Goal: Task Accomplishment & Management: Manage account settings

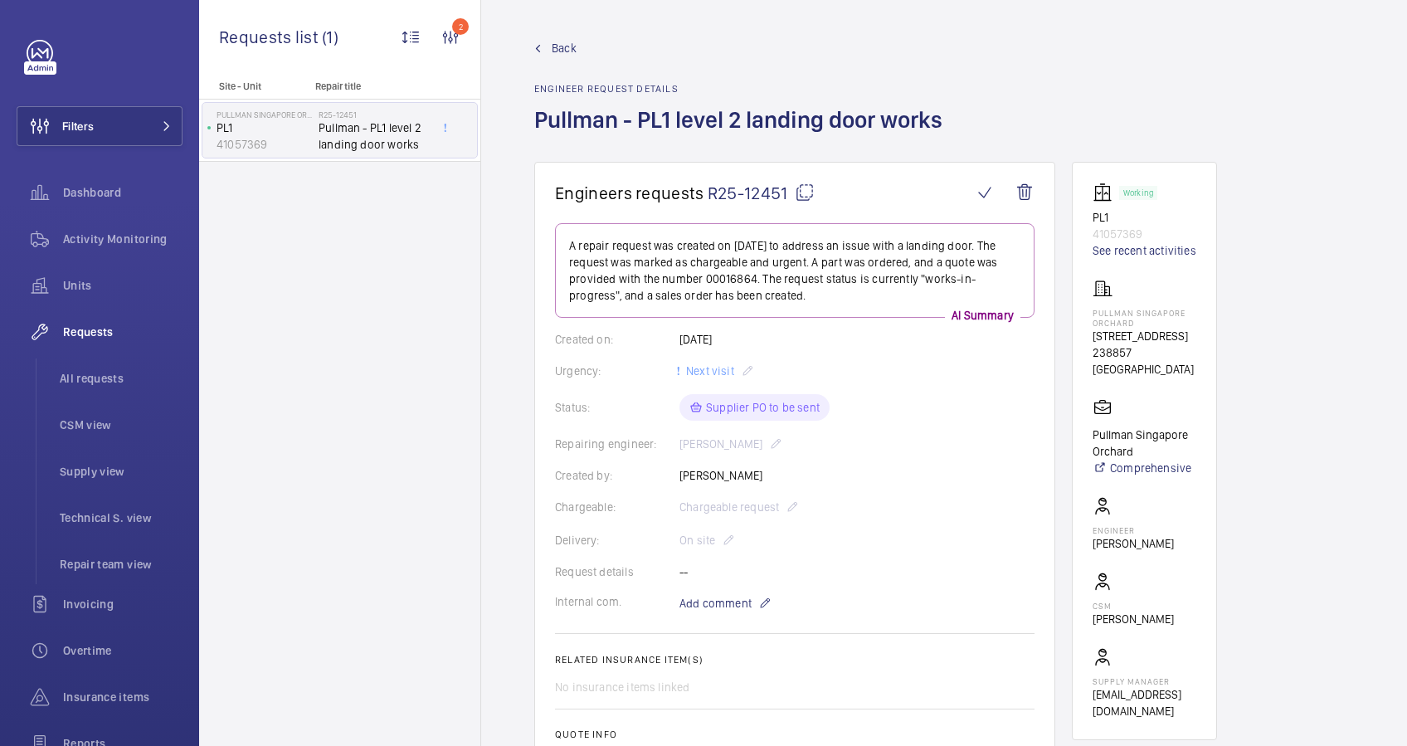
scroll to position [492, 0]
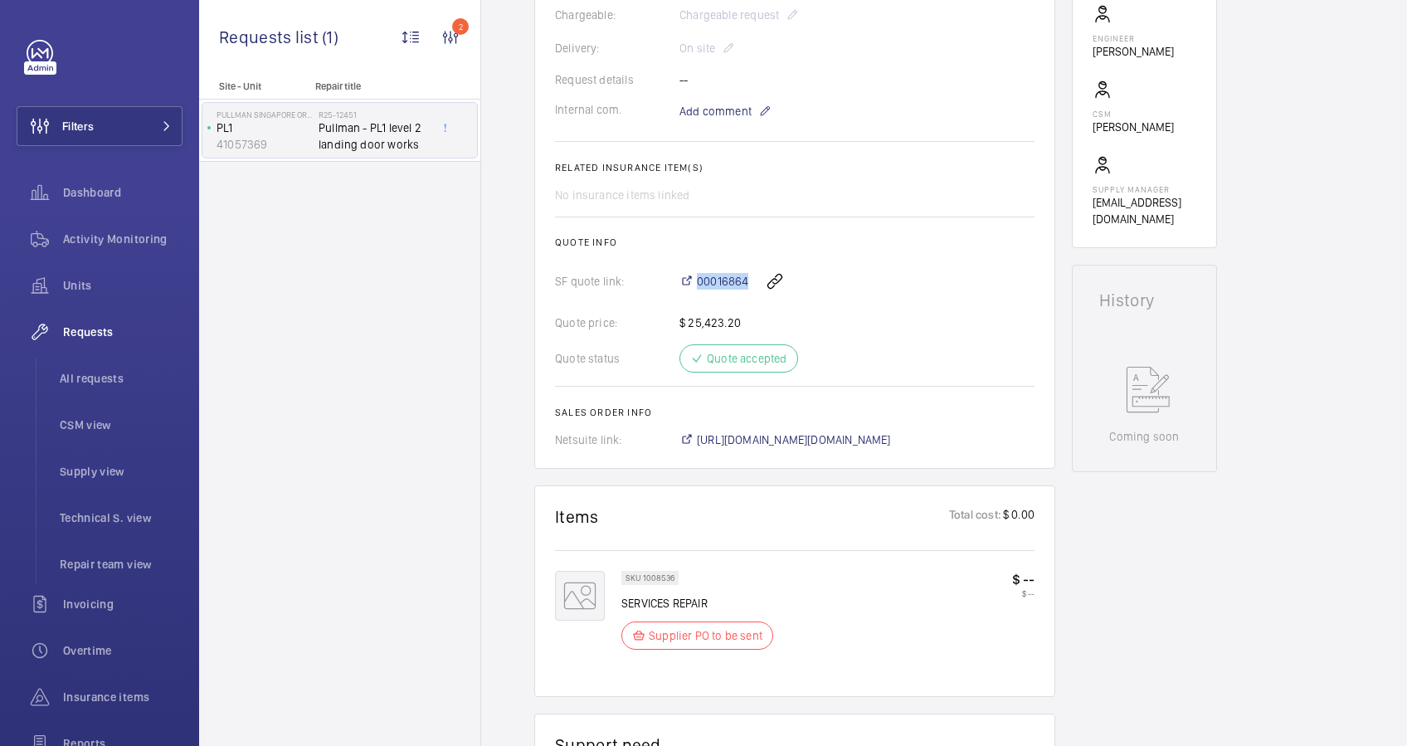
drag, startPoint x: 696, startPoint y: 268, endPoint x: 749, endPoint y: 279, distance: 54.2
click at [749, 279] on div "00016864" at bounding box center [856, 281] width 355 height 40
drag, startPoint x: 749, startPoint y: 279, endPoint x: 706, endPoint y: 280, distance: 43.2
copy span "00016864"
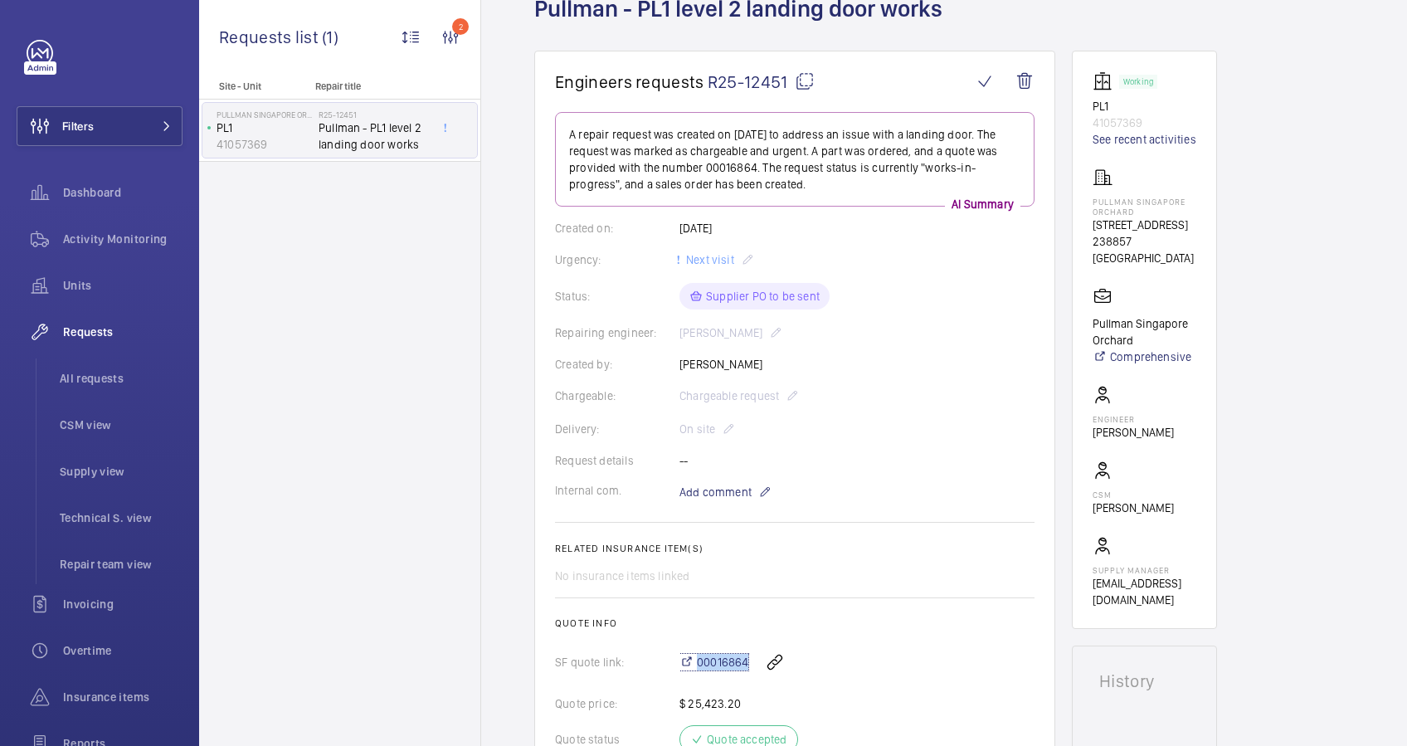
scroll to position [50, 0]
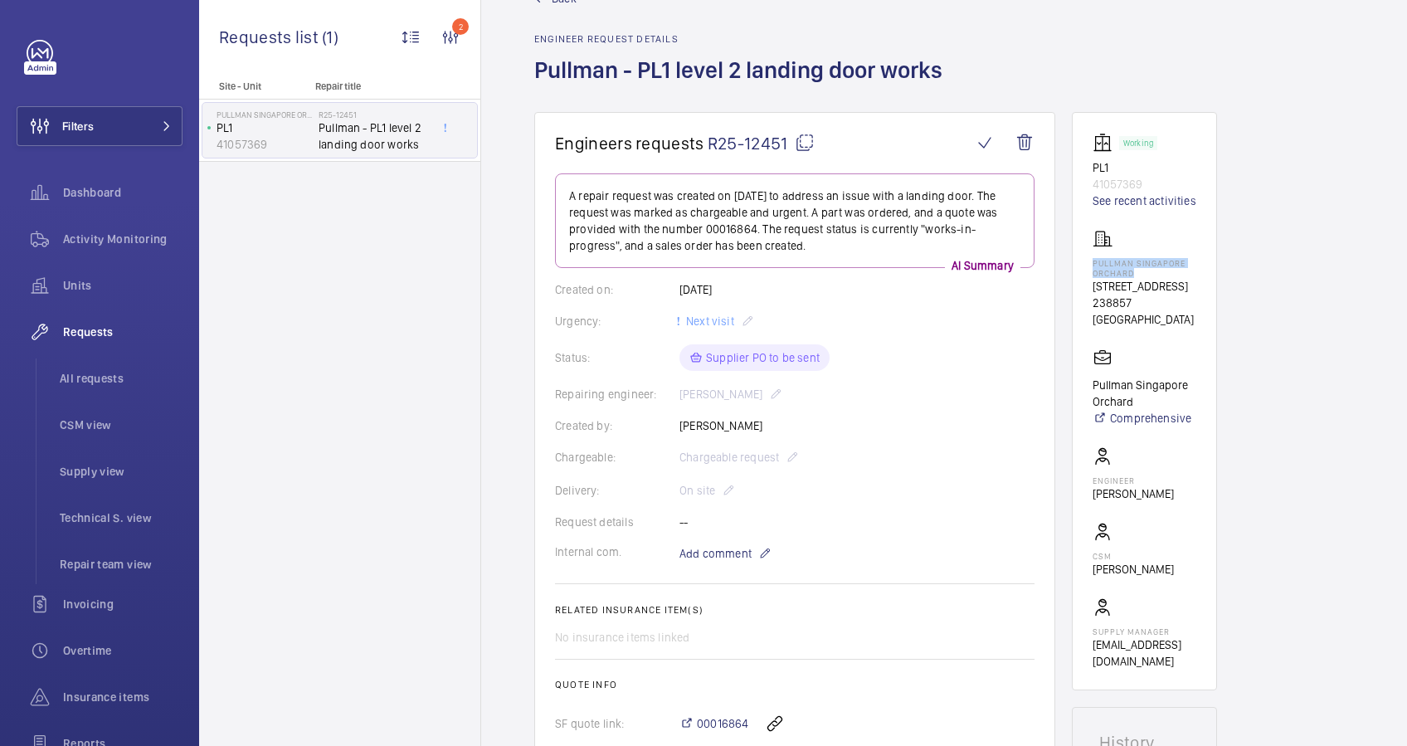
drag, startPoint x: 1135, startPoint y: 271, endPoint x: 1088, endPoint y: 261, distance: 48.5
click at [1088, 261] on wm-front-card "Working PL1 41057369 See recent activities [GEOGRAPHIC_DATA][STREET_ADDRESS] Or…" at bounding box center [1144, 401] width 145 height 578
drag, startPoint x: 1088, startPoint y: 261, endPoint x: 1111, endPoint y: 270, distance: 25.3
copy p "Pullman Singapore Orchard"
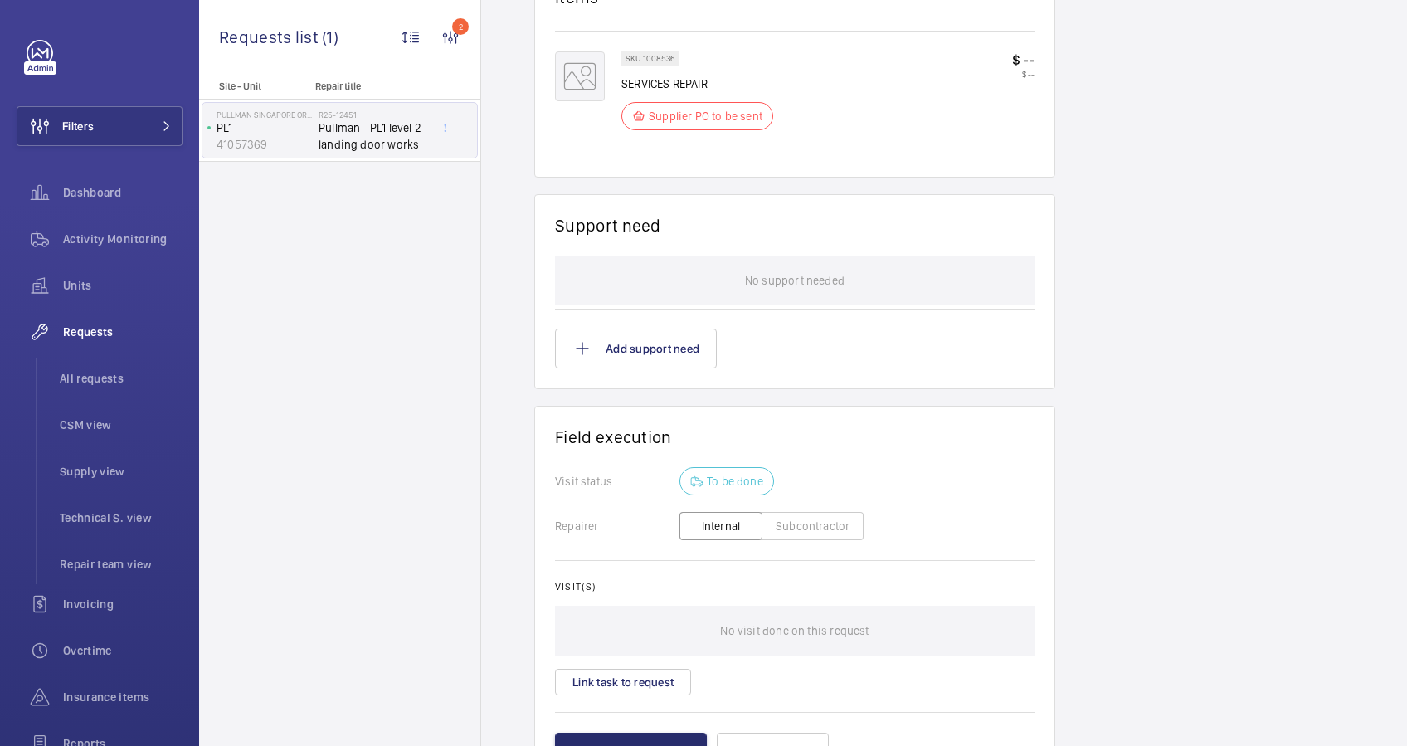
scroll to position [1110, 0]
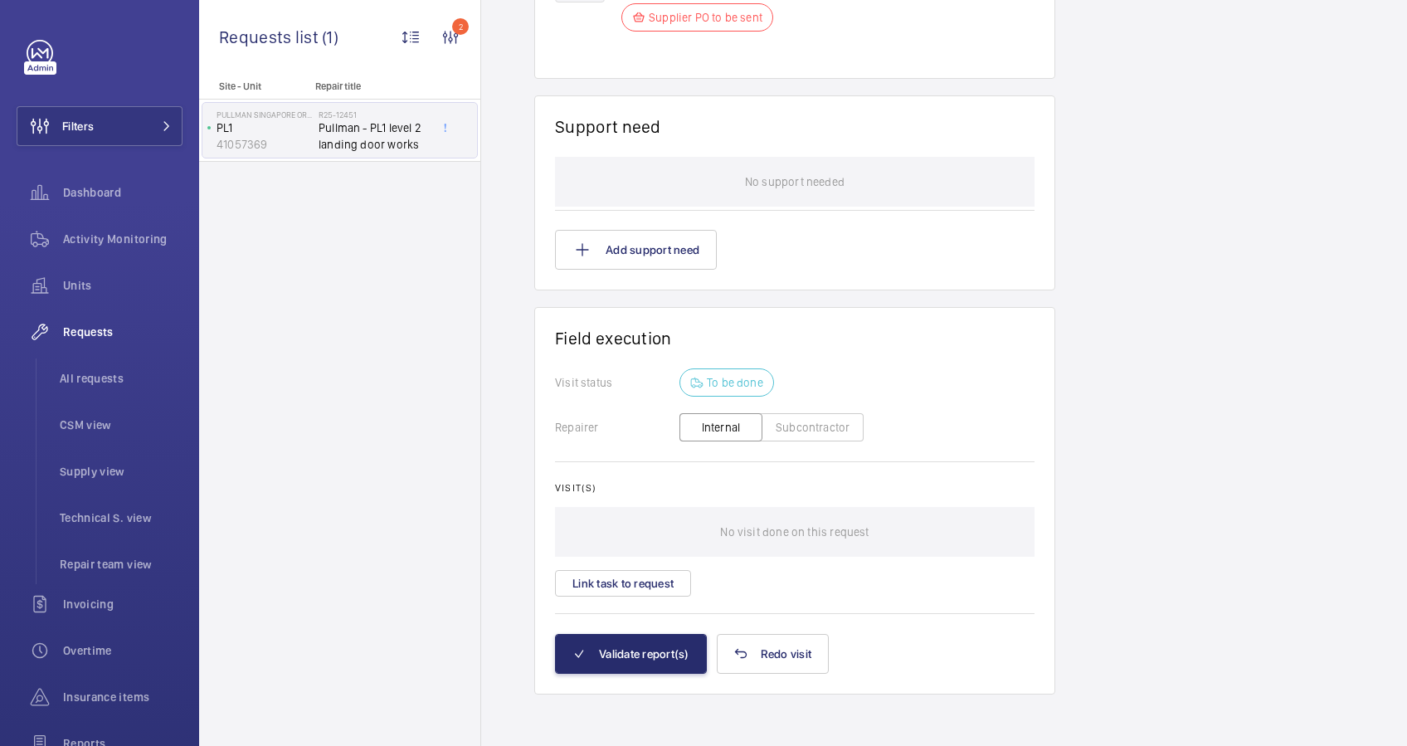
click at [807, 415] on button "Subcontractor" at bounding box center [813, 427] width 102 height 28
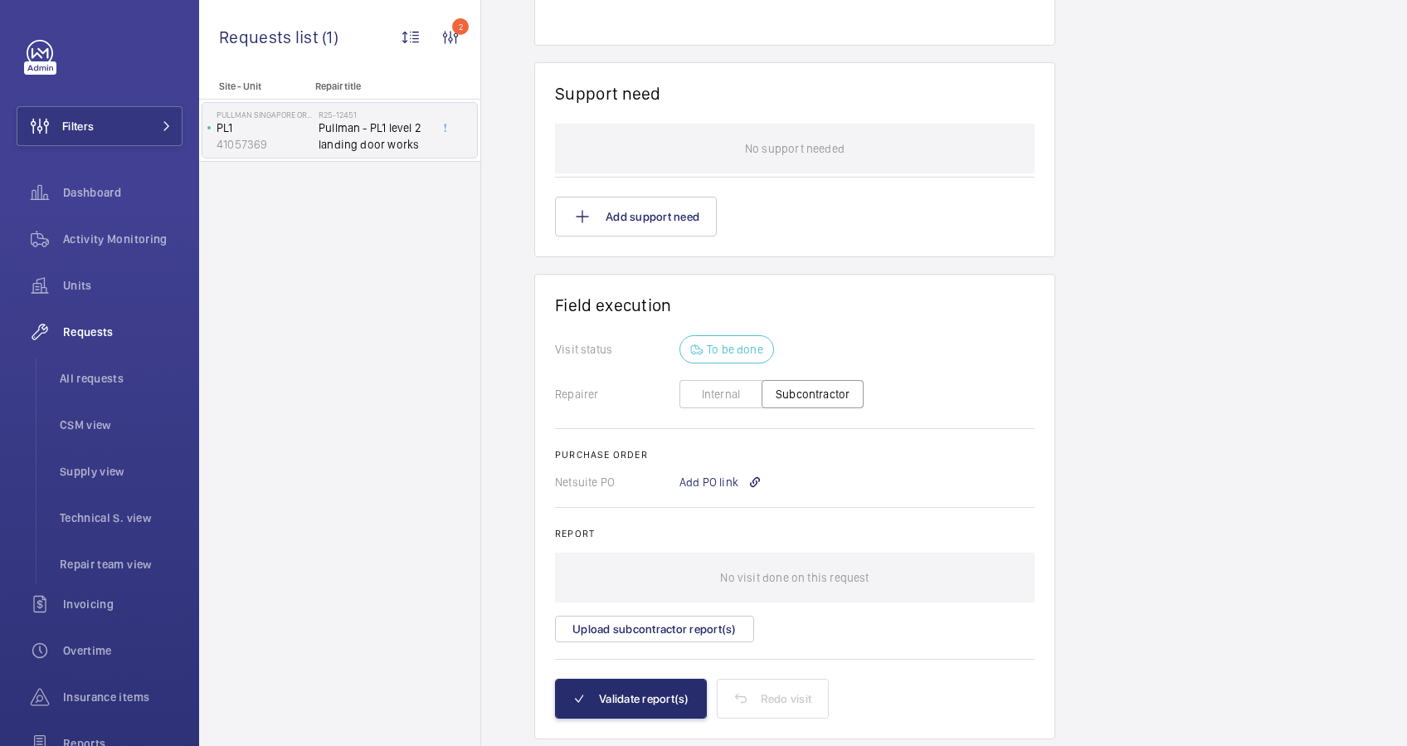
scroll to position [1161, 0]
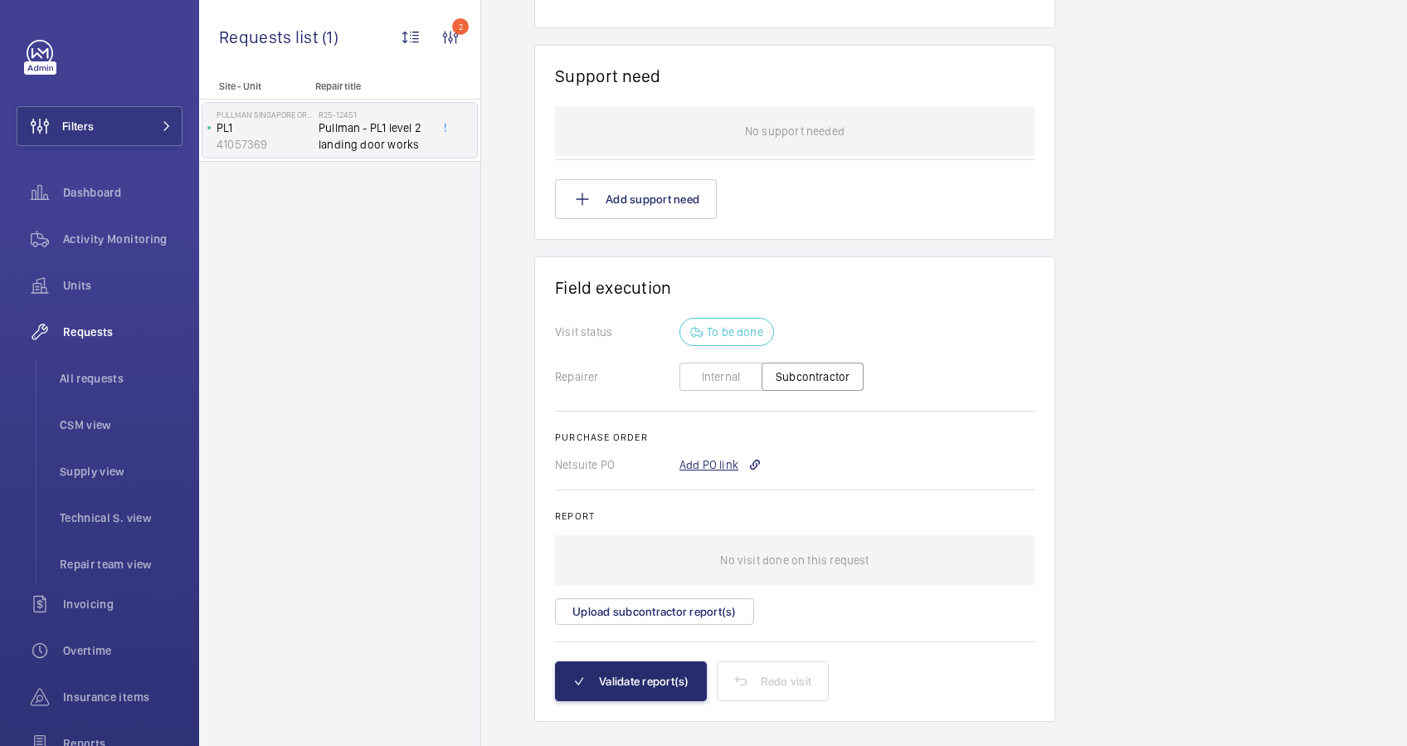
click at [728, 463] on div "Add PO link" at bounding box center [720, 464] width 82 height 17
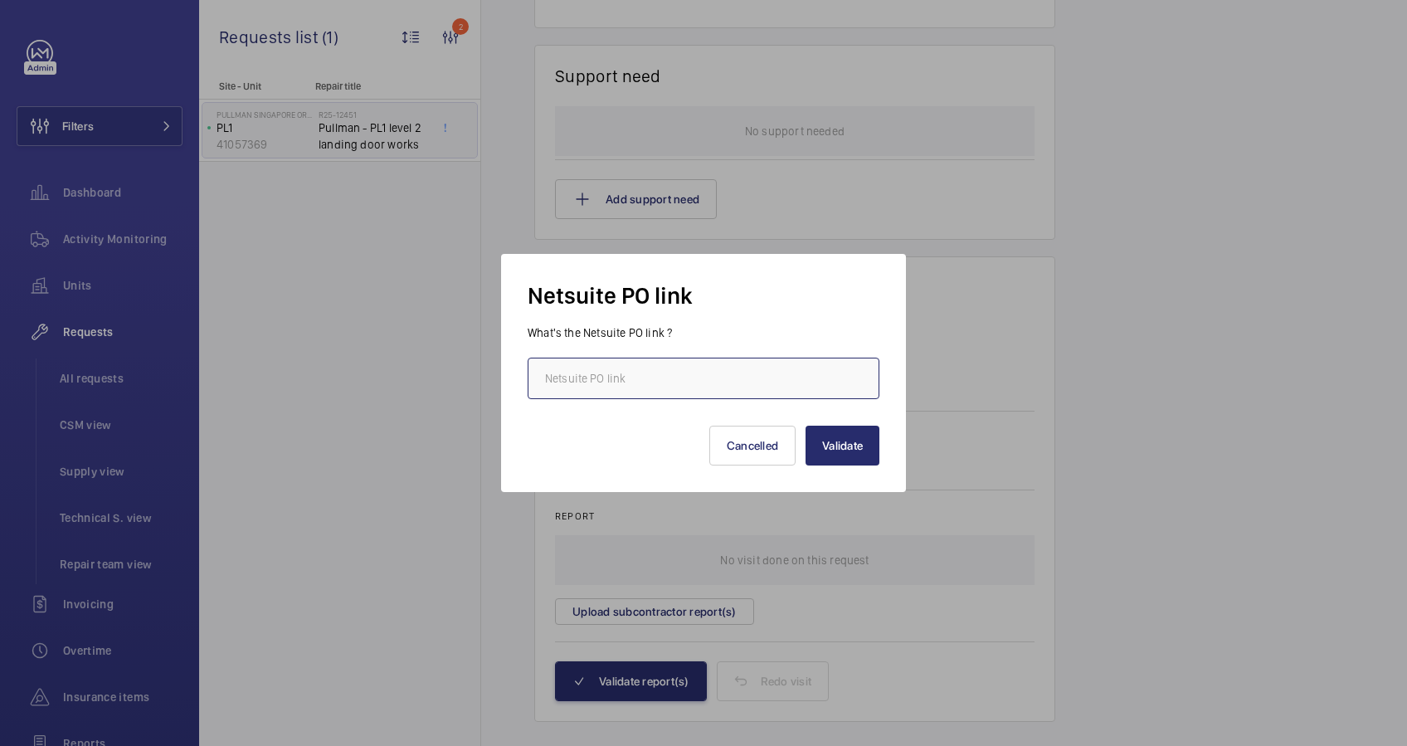
click at [689, 367] on input "text" at bounding box center [704, 378] width 352 height 41
paste input "[URL][DOMAIN_NAME][DOMAIN_NAME]"
type input "[URL][DOMAIN_NAME][DOMAIN_NAME]"
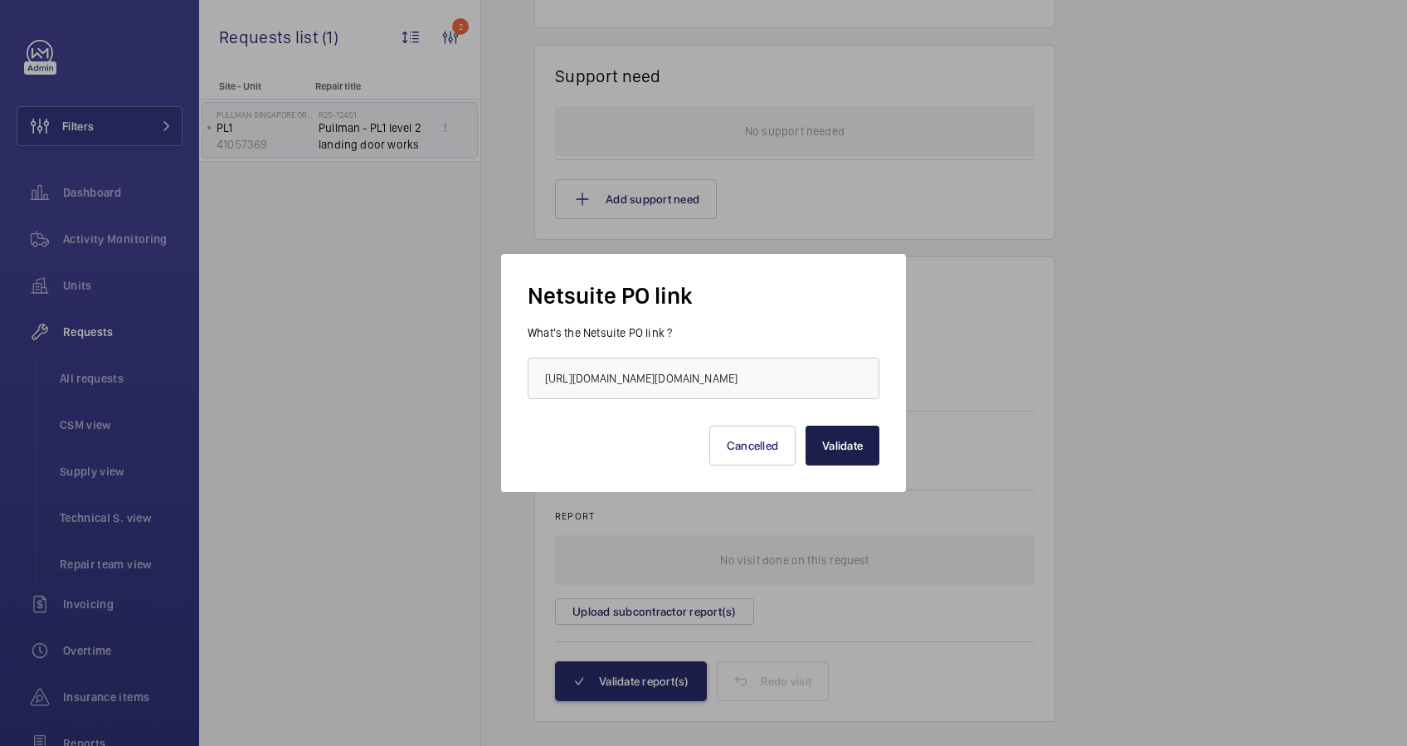
click at [836, 451] on button "Validate" at bounding box center [843, 446] width 74 height 40
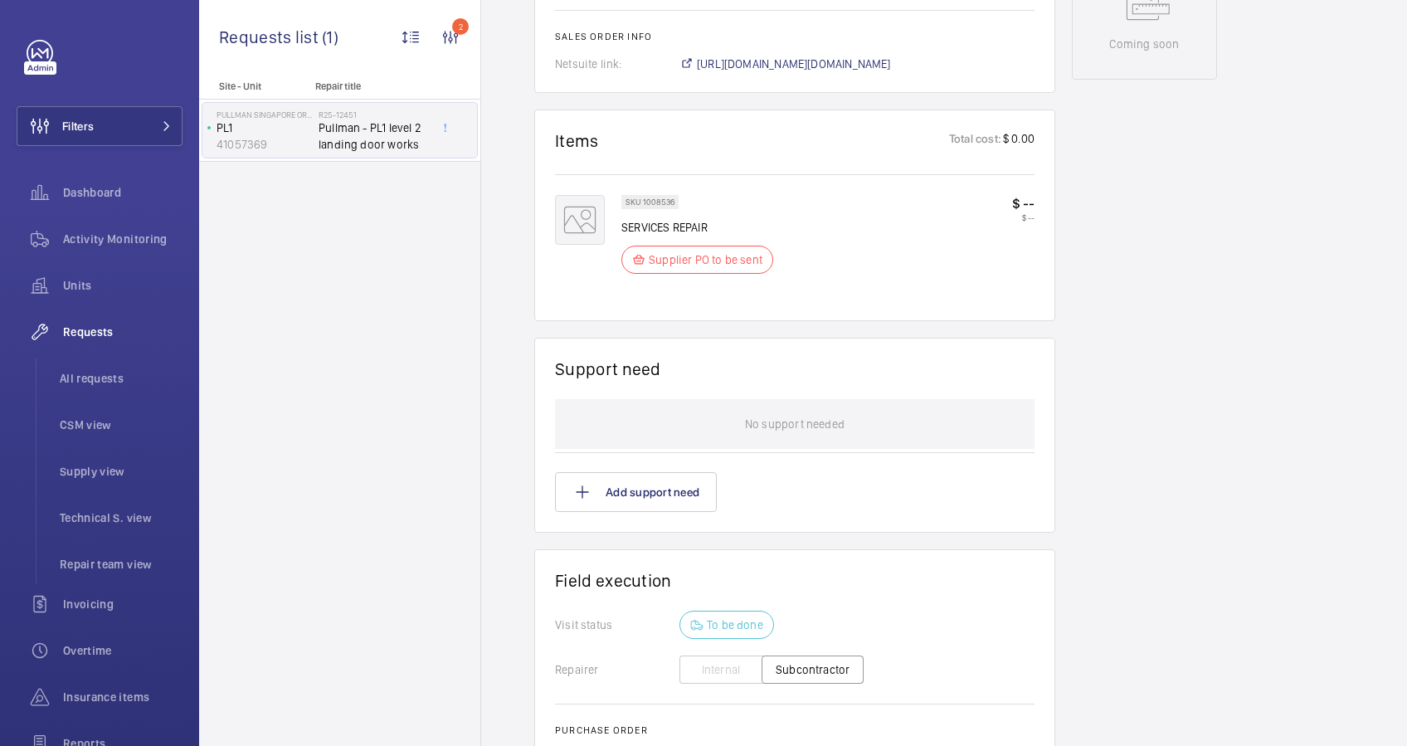
scroll to position [674, 0]
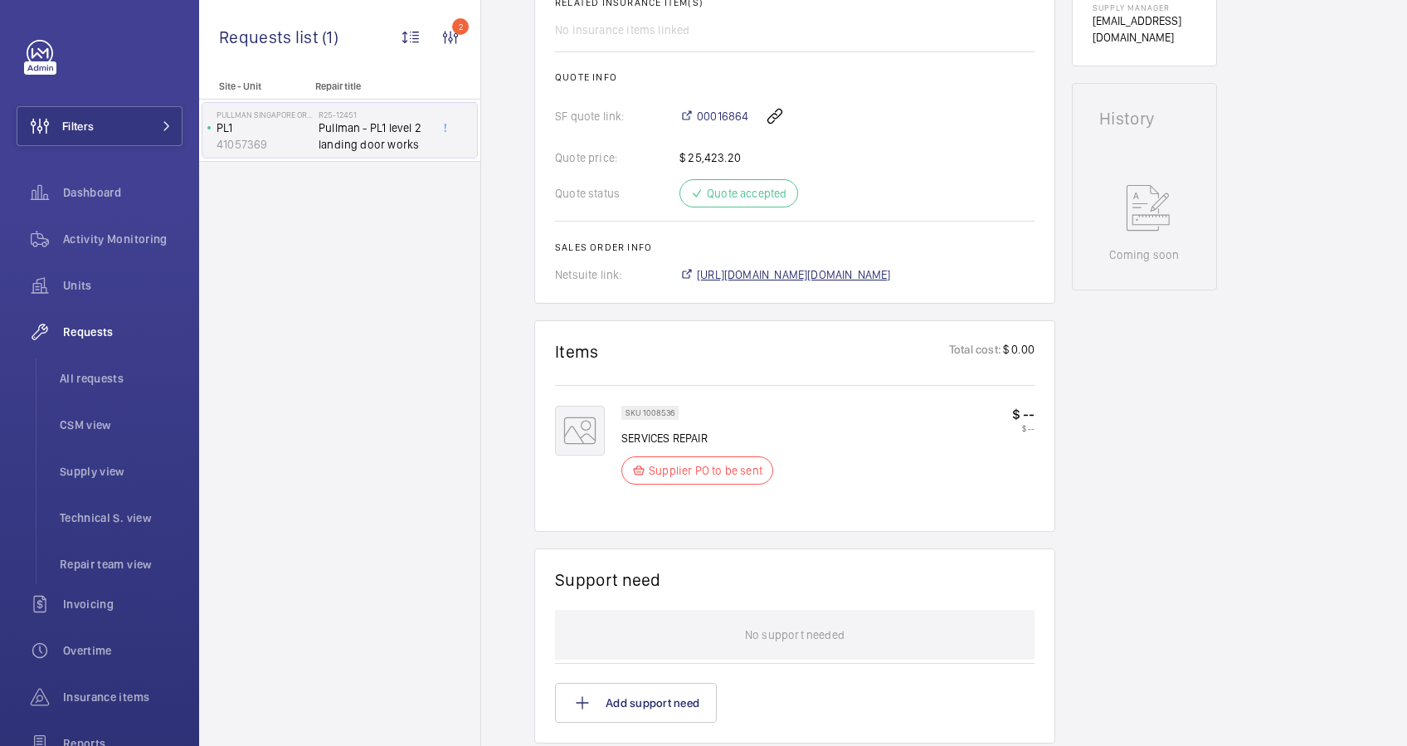
click at [855, 276] on span "[URL][DOMAIN_NAME][DOMAIN_NAME]" at bounding box center [794, 274] width 194 height 17
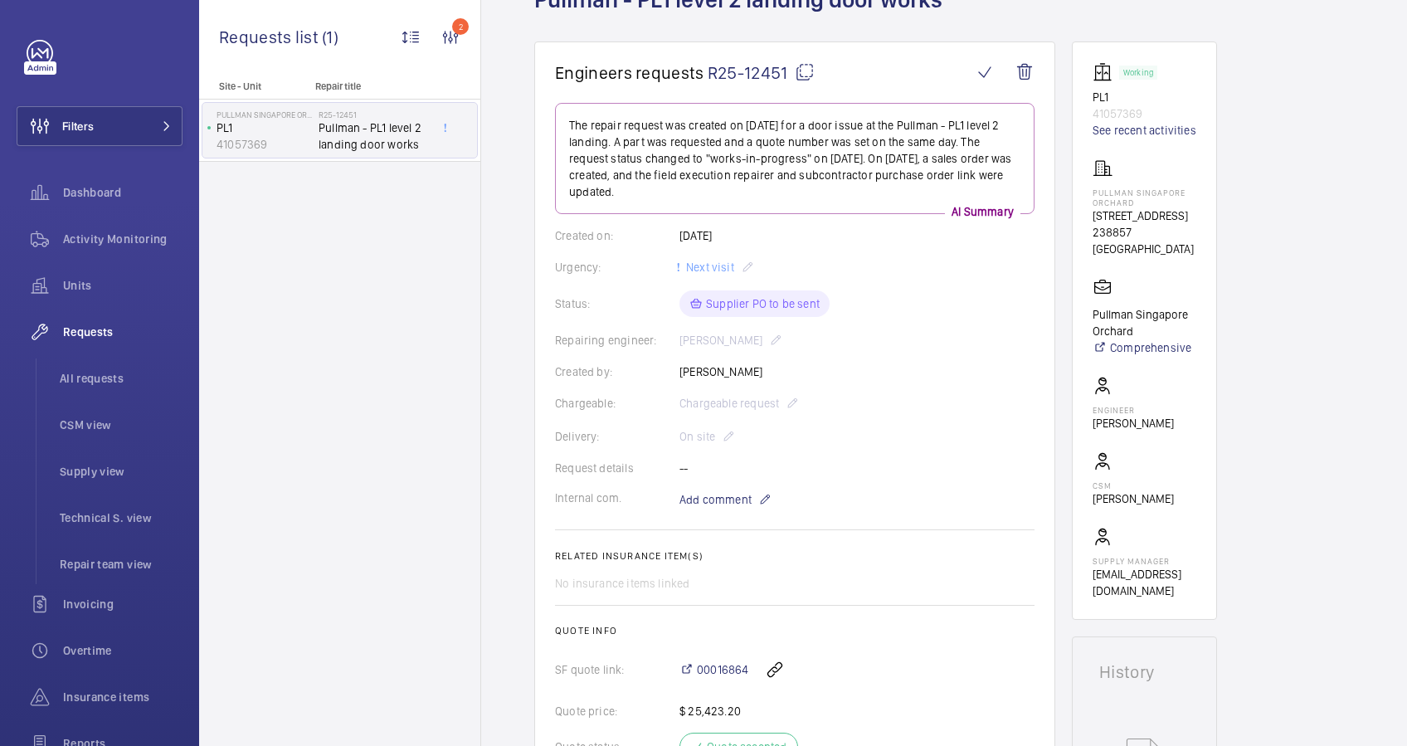
scroll to position [0, 0]
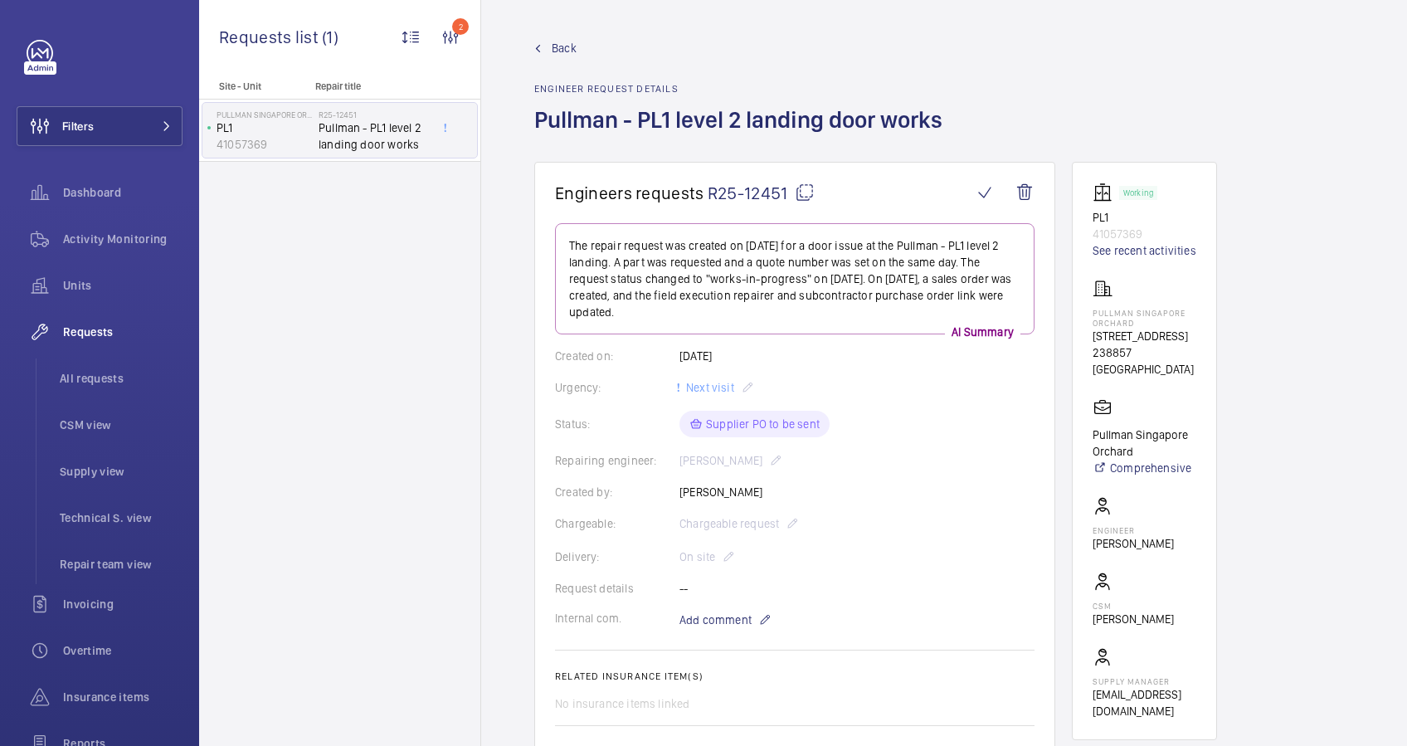
drag, startPoint x: 873, startPoint y: 572, endPoint x: 1017, endPoint y: 66, distance: 525.5
click at [1017, 66] on div "Back Engineer request details Pullman - PL1 level 2 landing door works" at bounding box center [944, 101] width 820 height 122
click at [980, 192] on wm-front-icon-button at bounding box center [985, 193] width 40 height 40
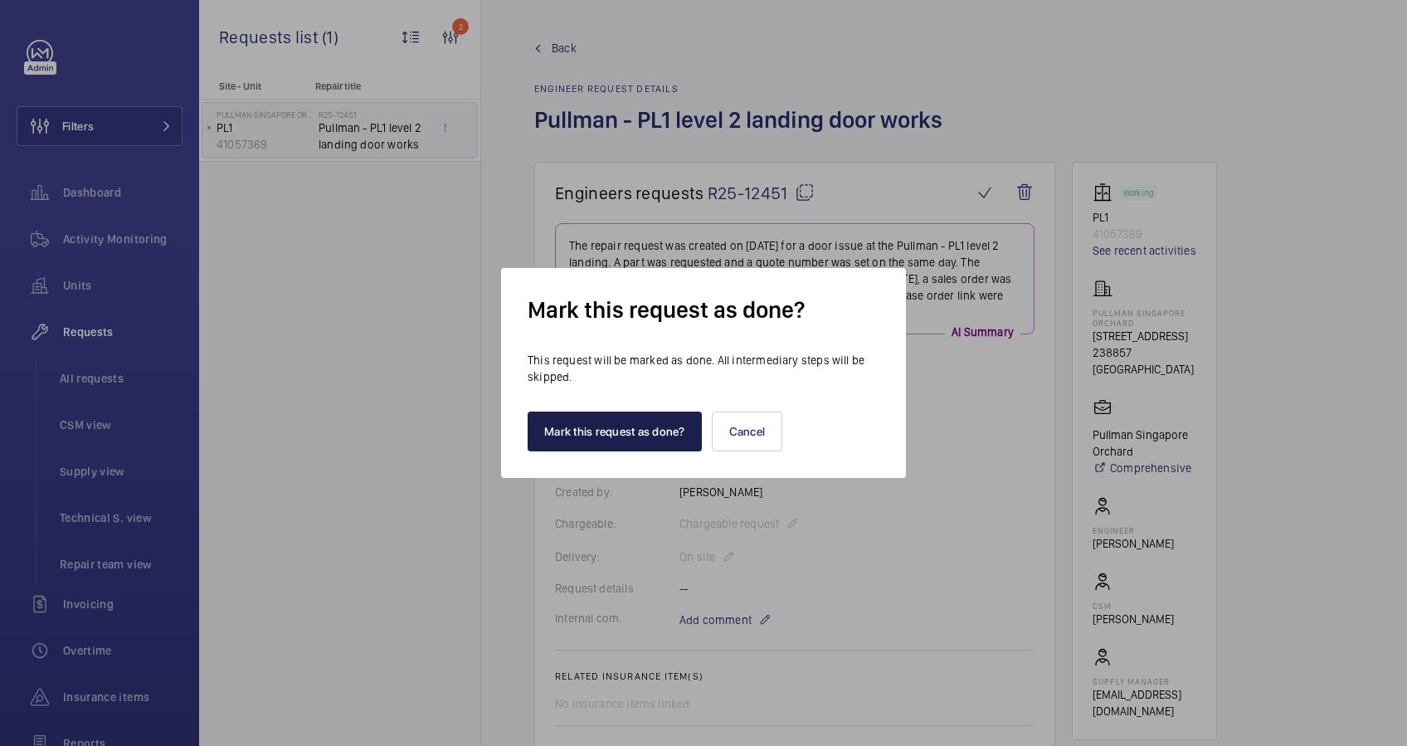
click at [589, 431] on button "Mark this request as done?" at bounding box center [615, 432] width 174 height 40
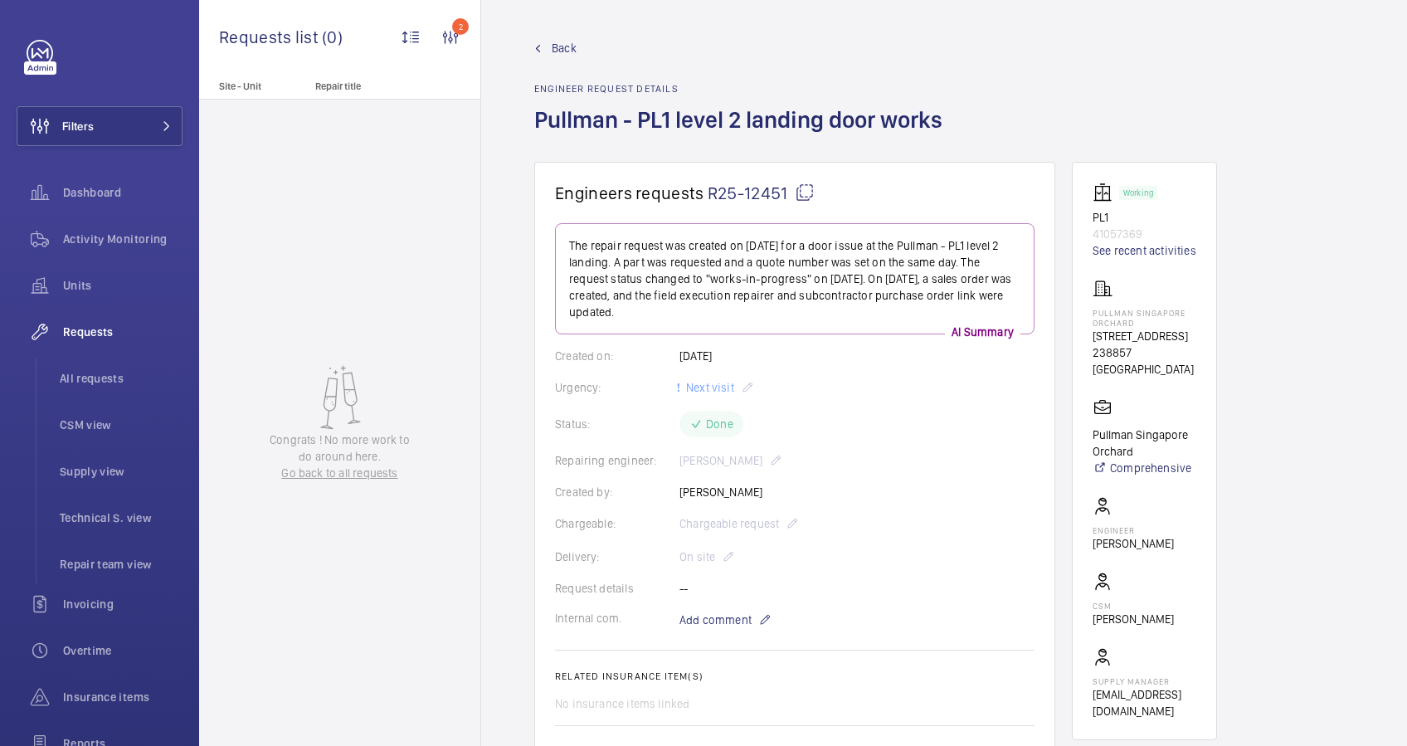
click at [562, 49] on span "Back" at bounding box center [564, 48] width 25 height 17
